Goal: Check status: Check status

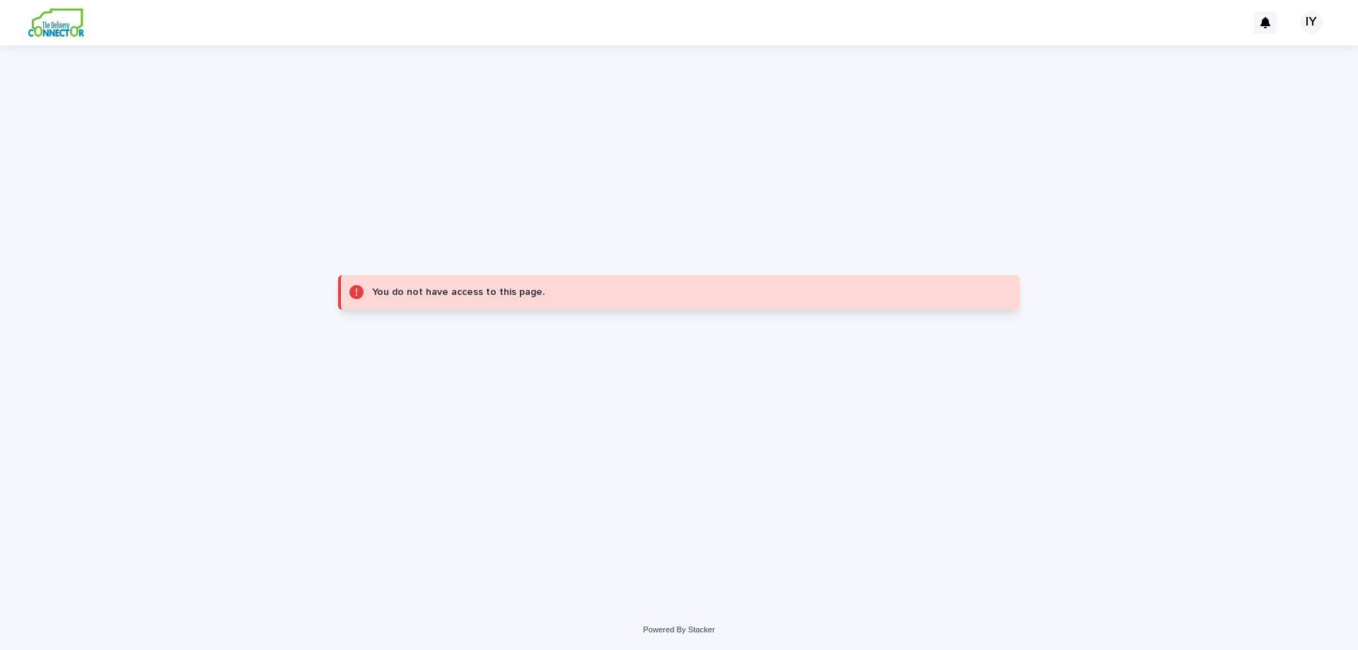
click at [502, 161] on div "You do not have access to this page." at bounding box center [678, 292] width 693 height 494
